Goal: Task Accomplishment & Management: Manage account settings

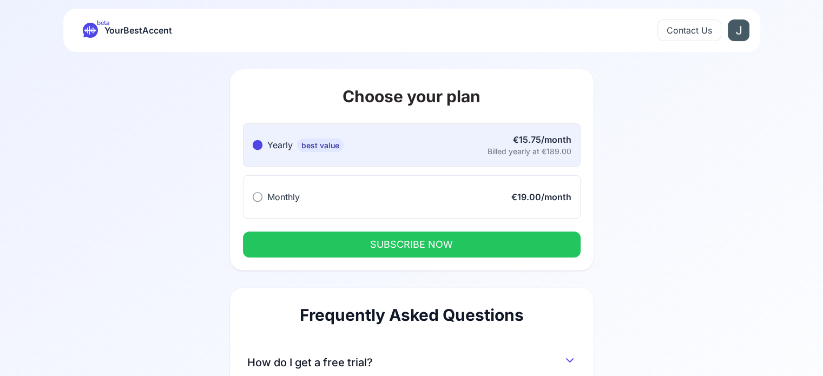
click at [89, 35] on icon at bounding box center [90, 30] width 15 height 15
click at [95, 36] on icon at bounding box center [90, 30] width 15 height 15
click at [96, 37] on icon at bounding box center [90, 30] width 15 height 15
click at [445, 204] on button "Monthly Monthly €19.00/month" at bounding box center [412, 196] width 338 height 43
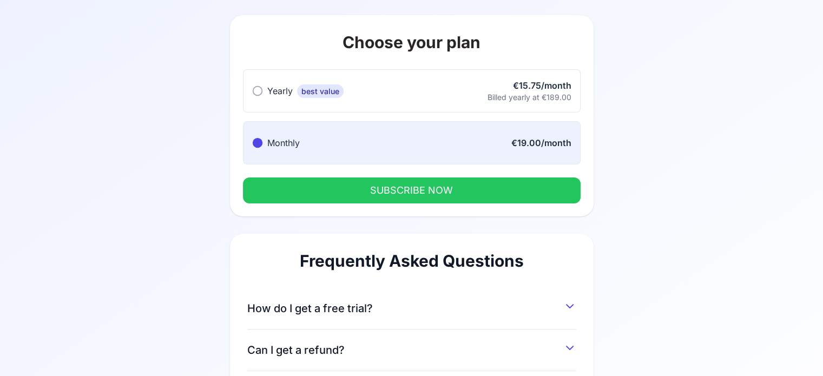
click at [461, 190] on button "SUBSCRIBE NOW" at bounding box center [412, 190] width 338 height 26
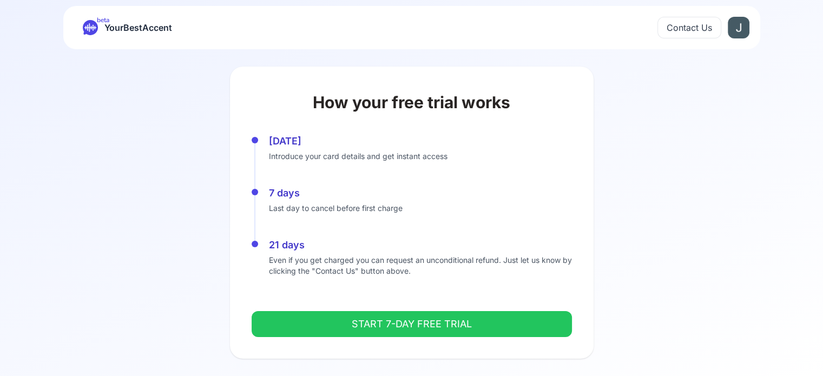
scroll to position [2, 0]
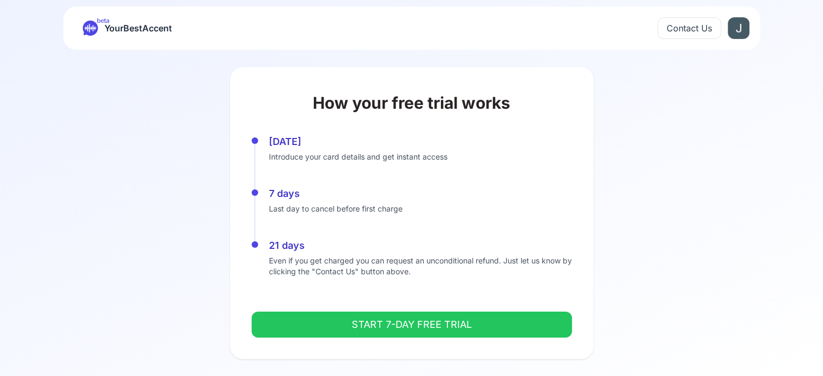
click at [457, 315] on button "START 7-DAY FREE TRIAL" at bounding box center [412, 325] width 320 height 26
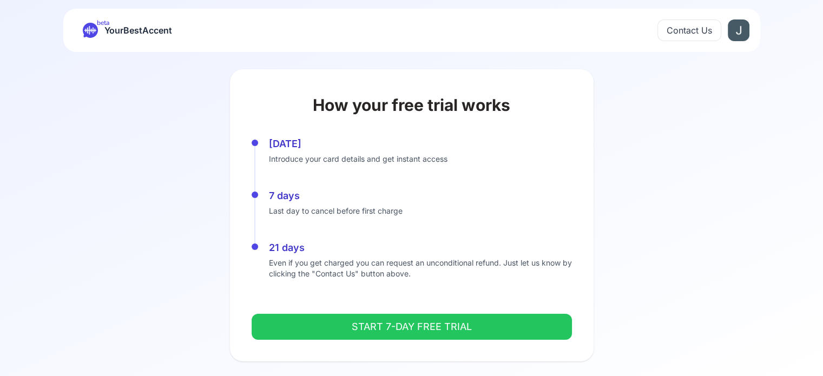
click at [750, 22] on div "beta YourBestAccent Contact Us" at bounding box center [411, 30] width 697 height 43
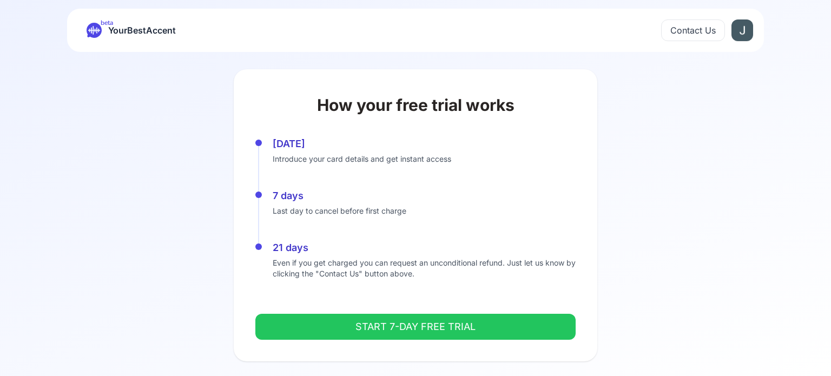
click at [739, 24] on html "beta YourBestAccent Contact Us How your free trial works [DATE] Introduce your …" at bounding box center [415, 188] width 831 height 376
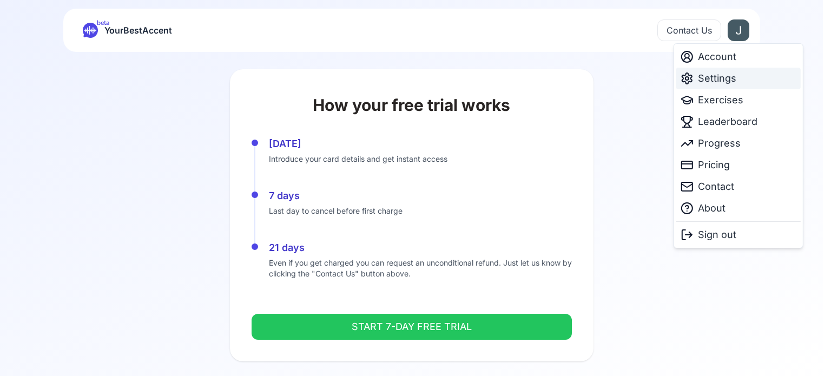
click at [725, 74] on span "Settings" at bounding box center [717, 78] width 38 height 15
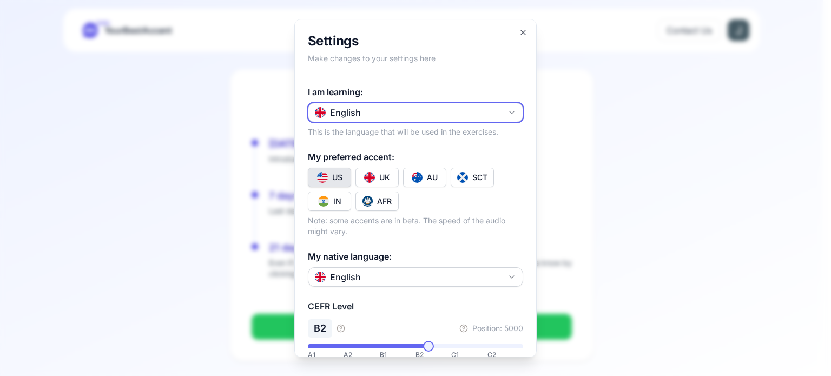
scroll to position [219, 0]
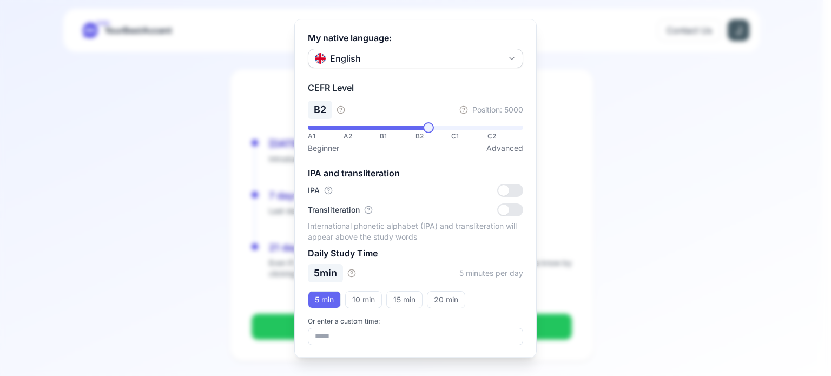
drag, startPoint x: 630, startPoint y: 129, endPoint x: 790, endPoint y: 1, distance: 204.7
click at [631, 129] on div at bounding box center [415, 188] width 831 height 376
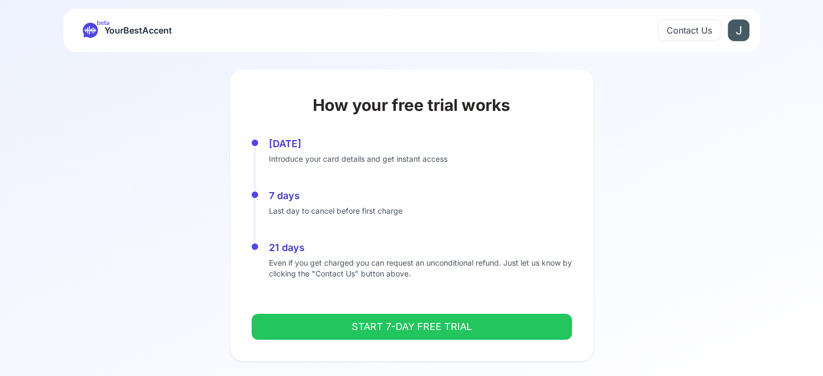
click at [740, 32] on html "beta YourBestAccent Contact Us How your free trial works [DATE] Introduce your …" at bounding box center [411, 188] width 823 height 376
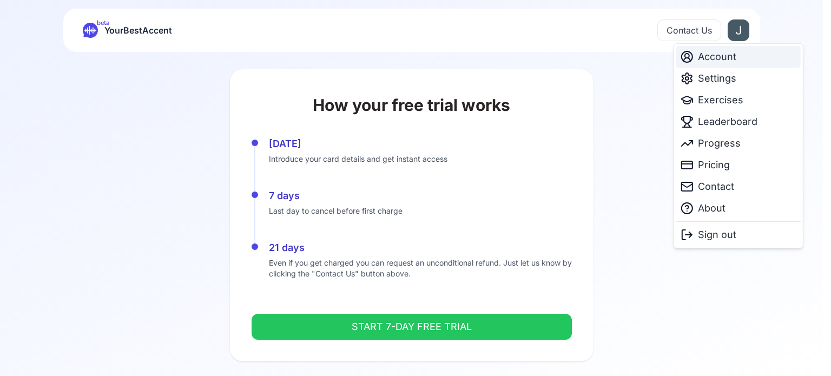
click at [716, 63] on span "Account" at bounding box center [717, 56] width 38 height 15
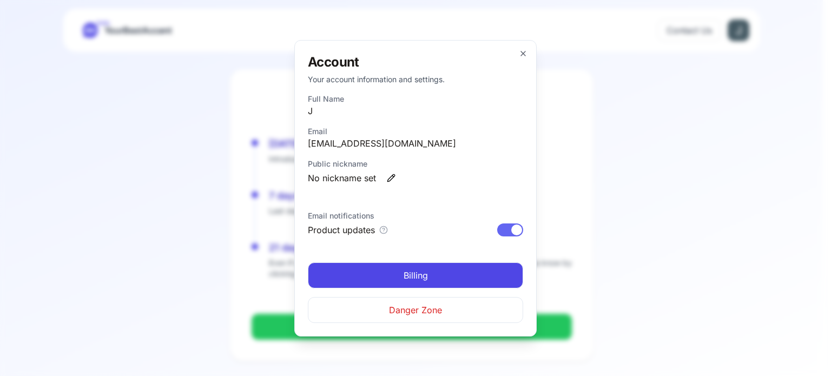
click at [438, 307] on span "Danger Zone" at bounding box center [415, 309] width 53 height 13
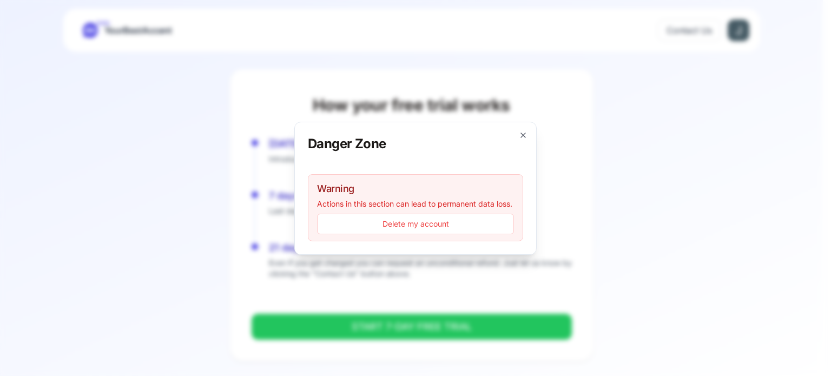
click at [420, 227] on button "Delete my account" at bounding box center [415, 224] width 197 height 21
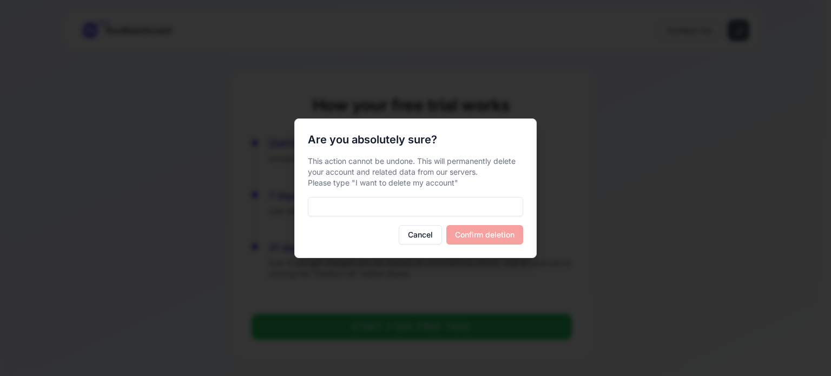
click at [464, 201] on input at bounding box center [415, 206] width 215 height 19
click at [439, 183] on p "This action cannot be undone. This will permanently delete your account and rel…" at bounding box center [415, 172] width 215 height 32
drag, startPoint x: 439, startPoint y: 183, endPoint x: 355, endPoint y: 188, distance: 84.5
click at [355, 188] on p "This action cannot be undone. This will permanently delete your account and rel…" at bounding box center [415, 172] width 215 height 32
copy p "I want to delete my account"
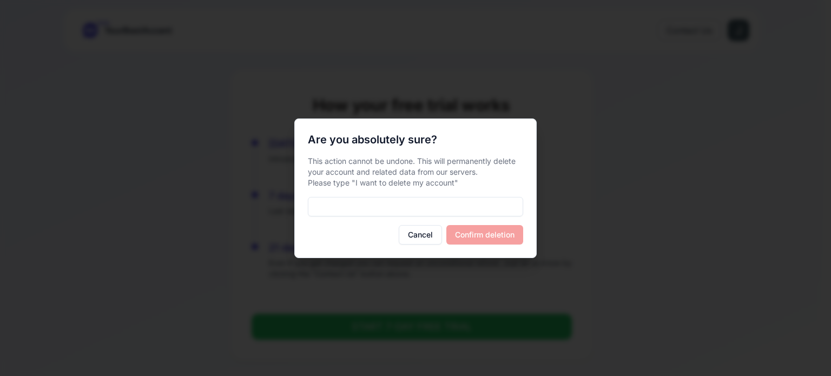
click at [351, 200] on input at bounding box center [415, 206] width 215 height 19
paste input "**********"
type input "**********"
click at [464, 235] on button "Confirm deletion" at bounding box center [484, 234] width 77 height 19
